Goal: Obtain resource: Obtain resource

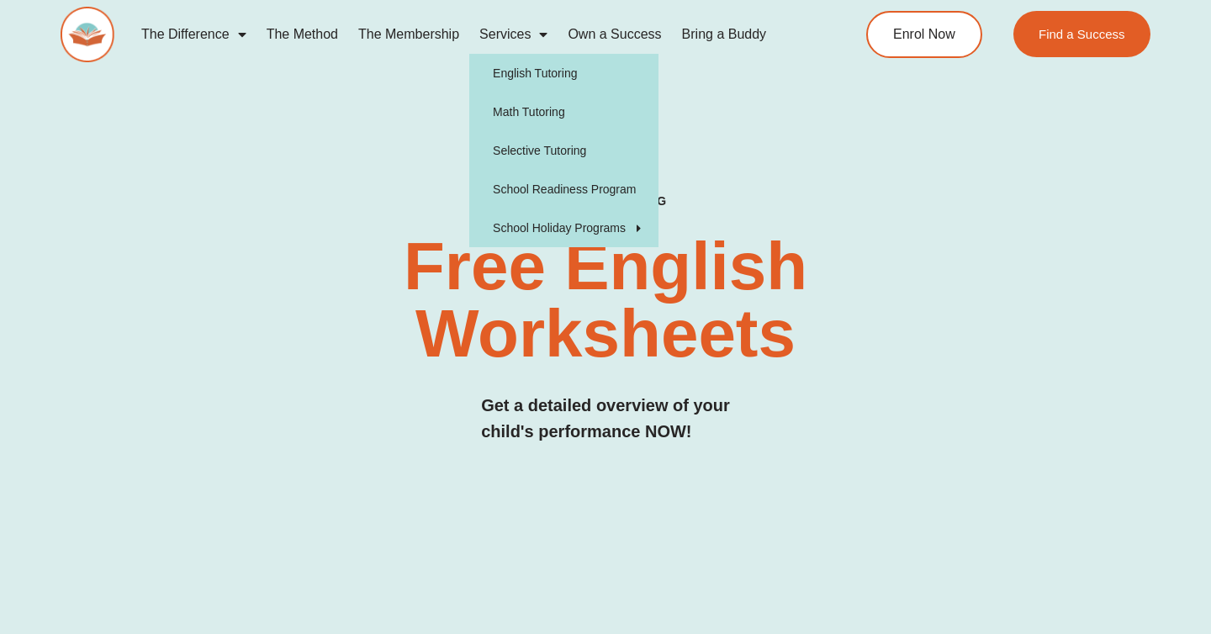
click at [538, 33] on span "Menu" at bounding box center [538, 34] width 17 height 30
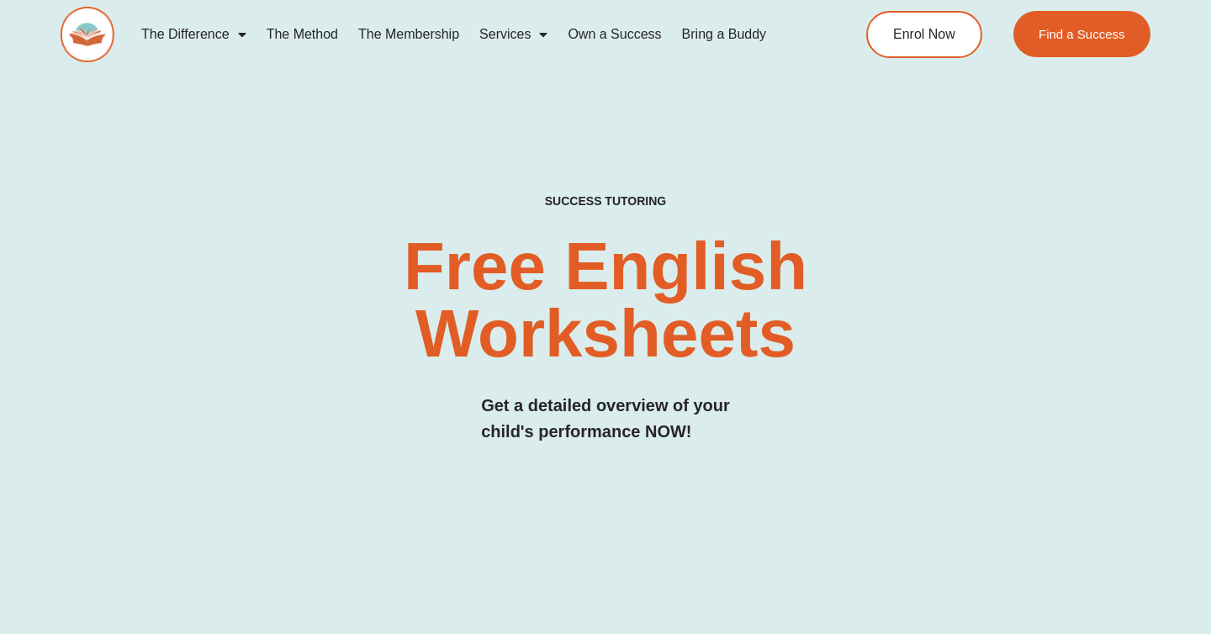
click at [538, 33] on span "Menu" at bounding box center [538, 34] width 17 height 30
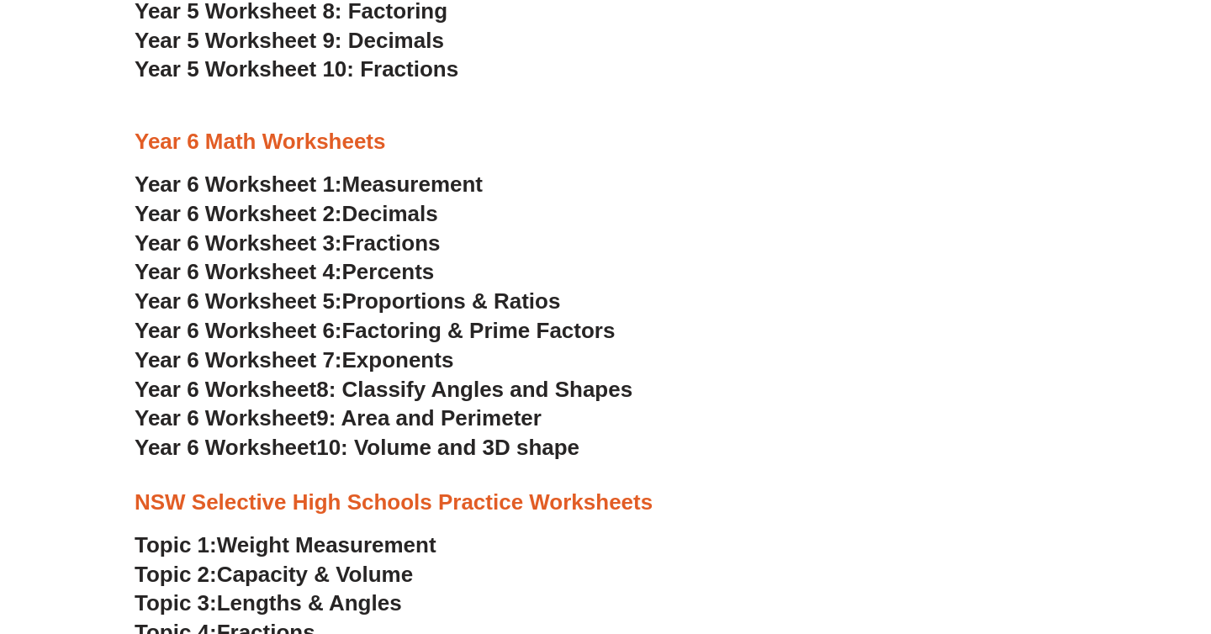
scroll to position [3137, 0]
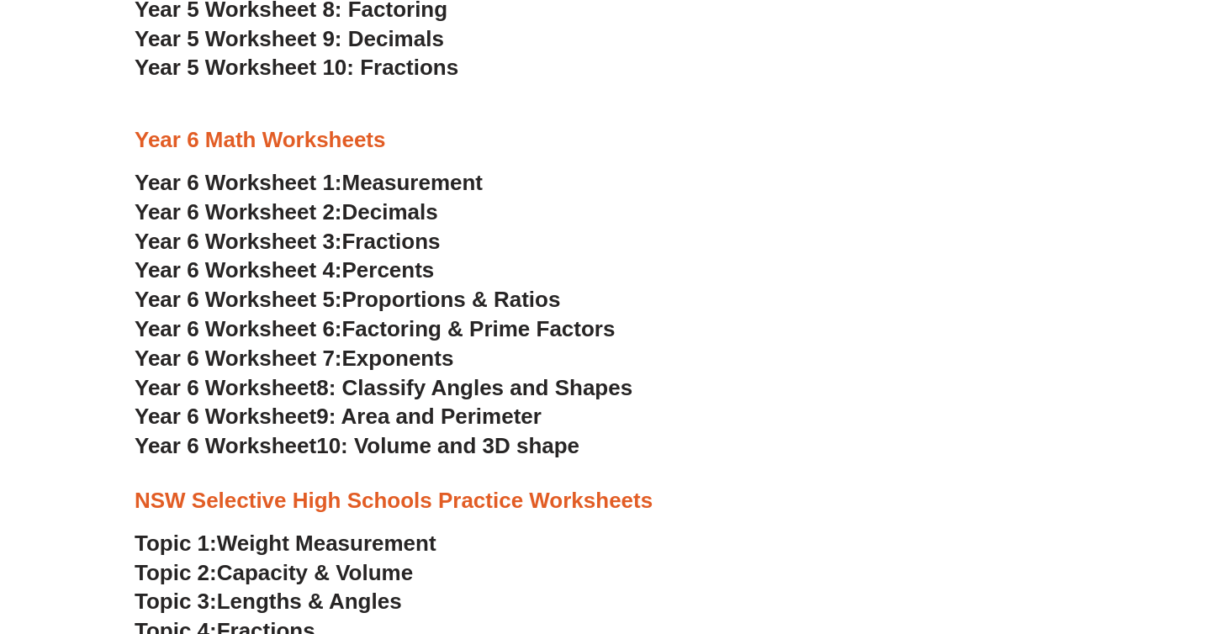
click at [528, 414] on span "9: Area and Perimeter" at bounding box center [428, 416] width 225 height 25
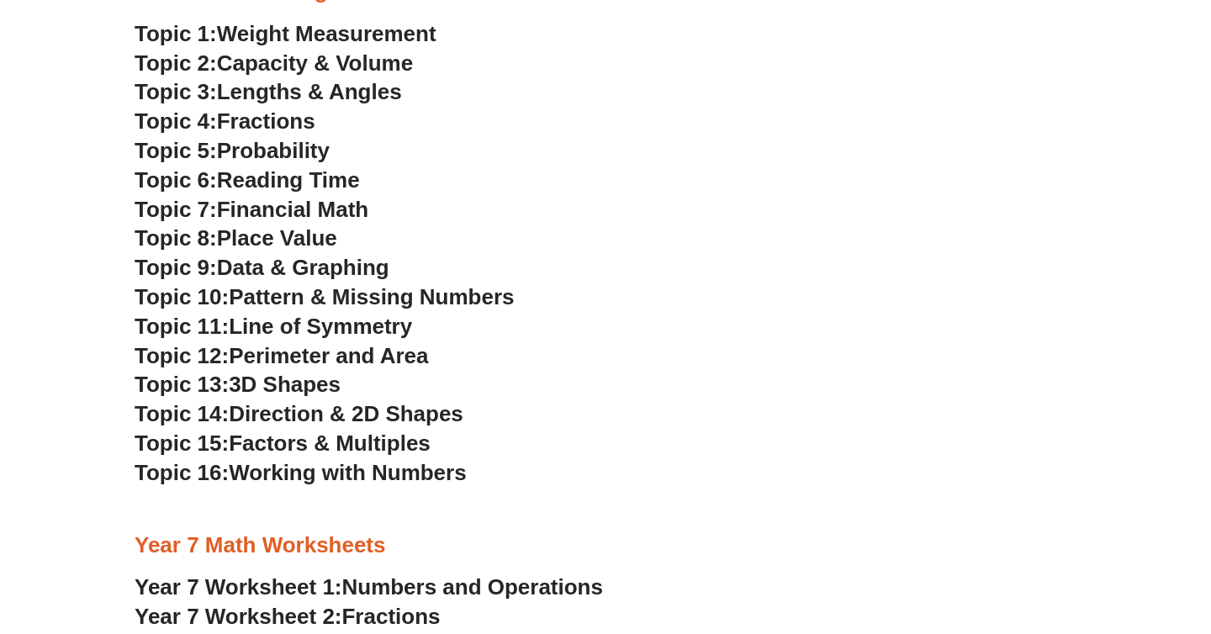
scroll to position [3651, 0]
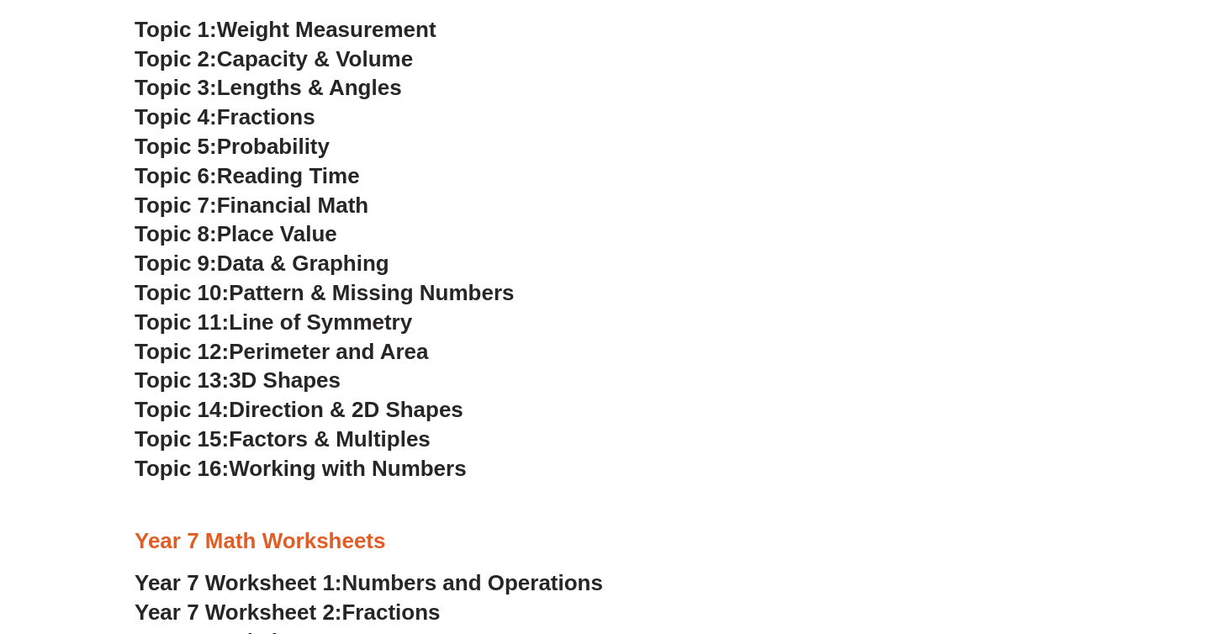
click at [382, 354] on span "Perimeter and Area" at bounding box center [328, 351] width 199 height 25
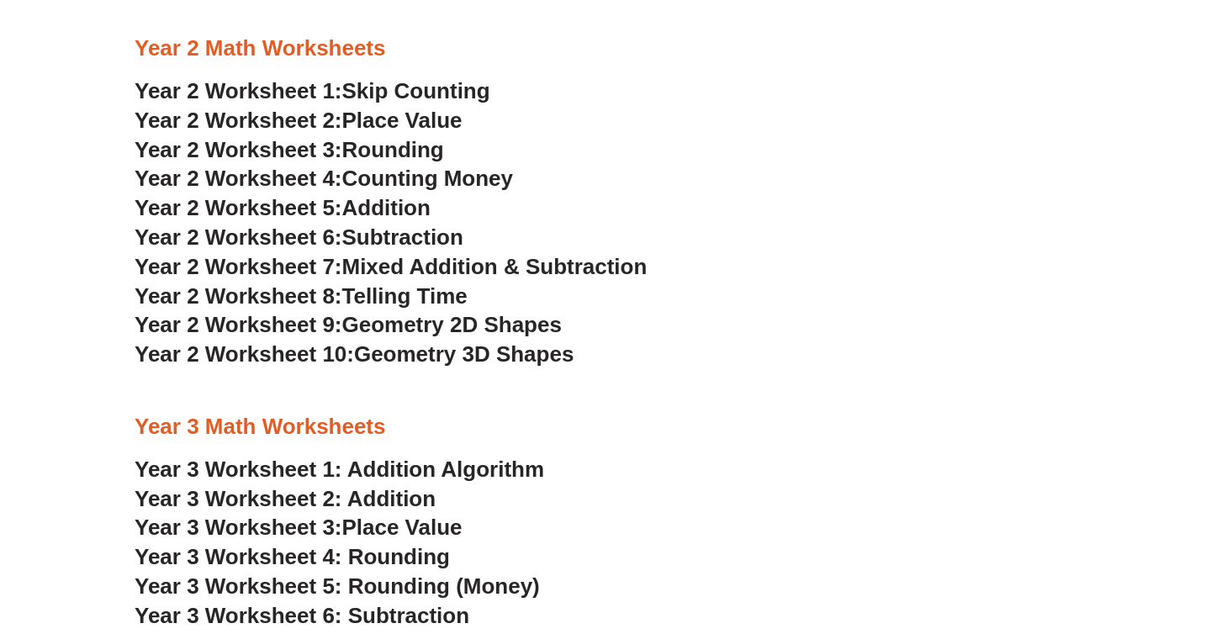
scroll to position [1712, 0]
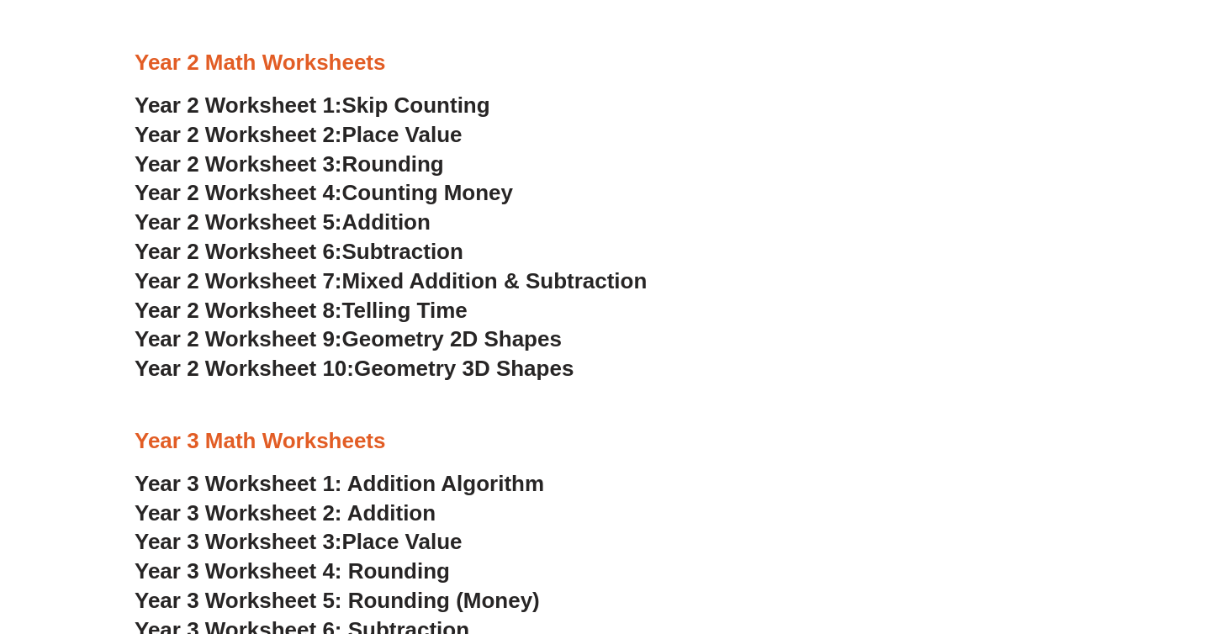
click at [393, 341] on span "Geometry 2D Shapes" at bounding box center [451, 338] width 219 height 25
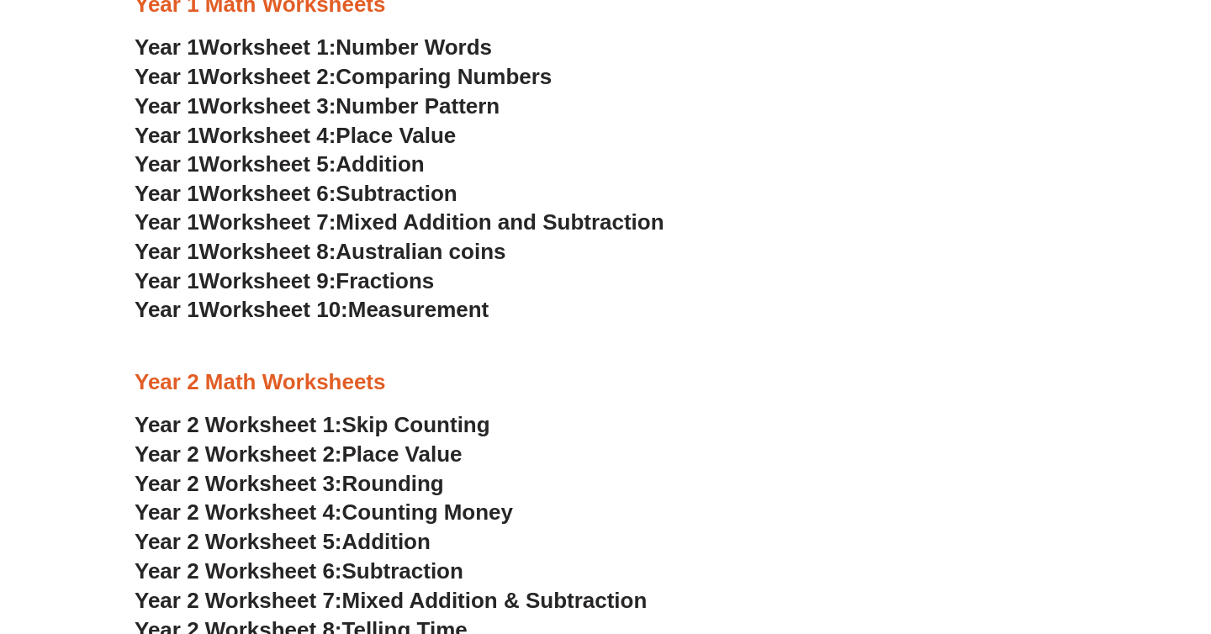
scroll to position [1220, 0]
